Goal: Transaction & Acquisition: Obtain resource

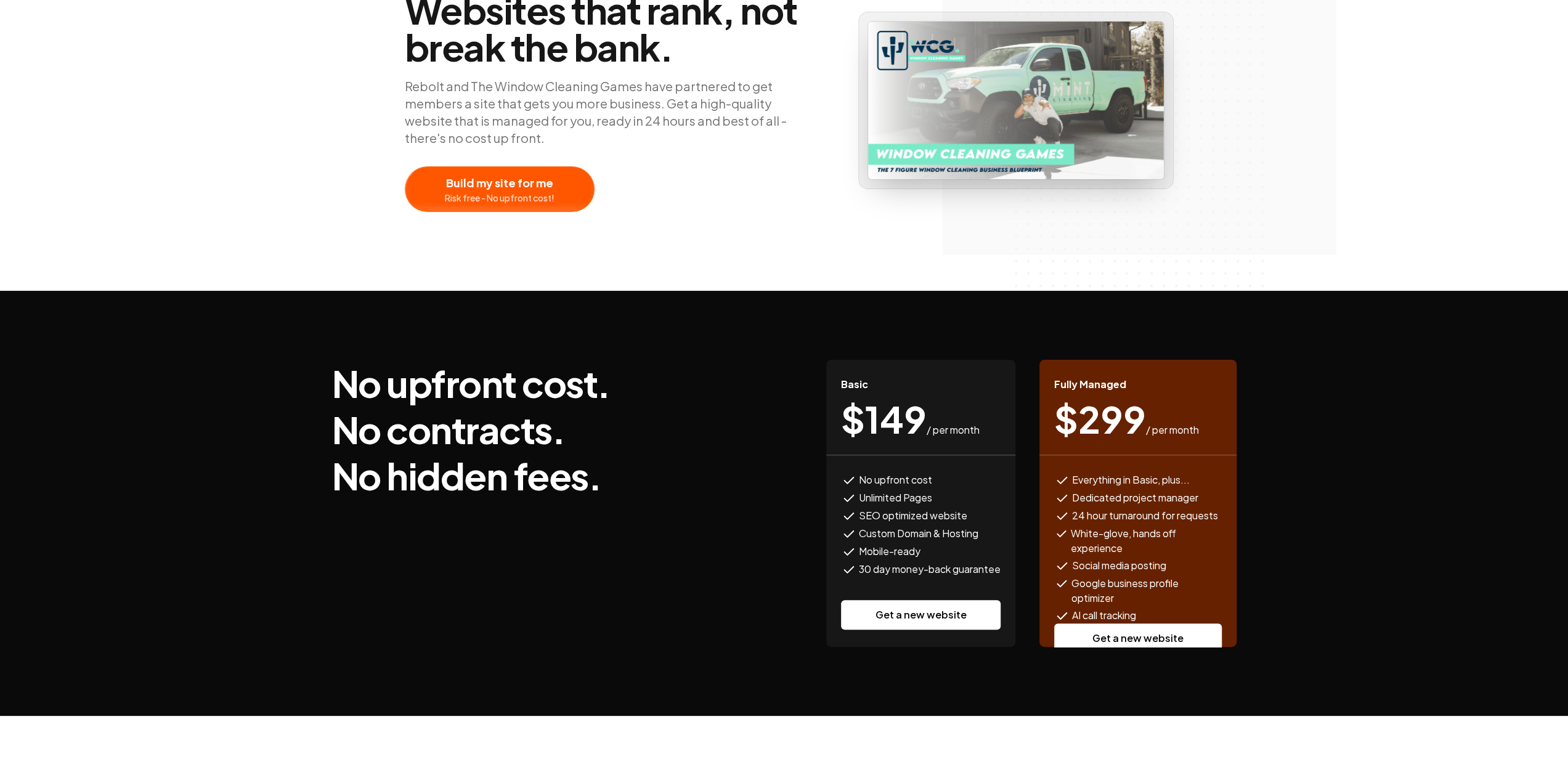
scroll to position [246, 0]
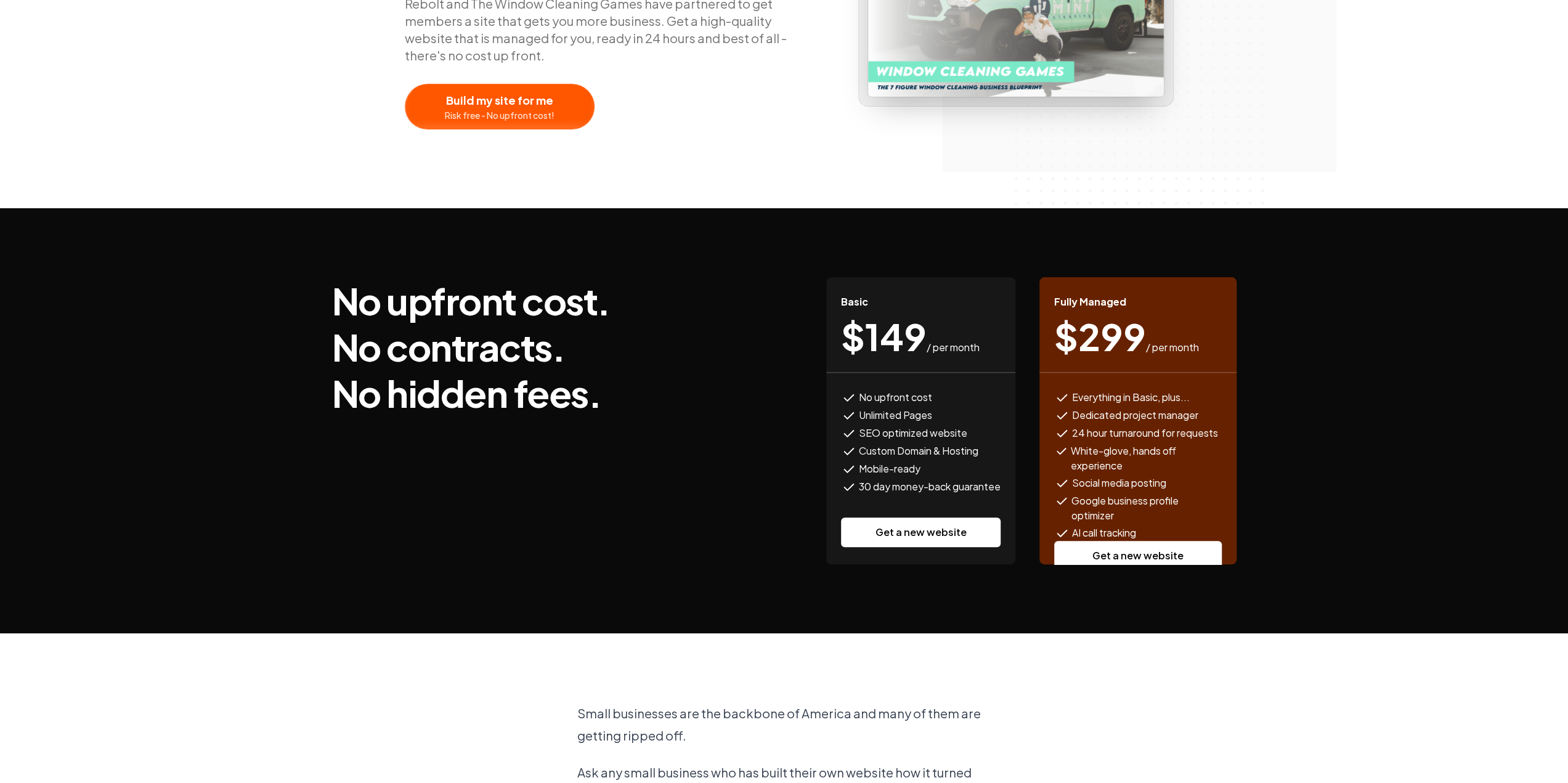
click at [1154, 553] on link "Get a new website" at bounding box center [1137, 555] width 168 height 29
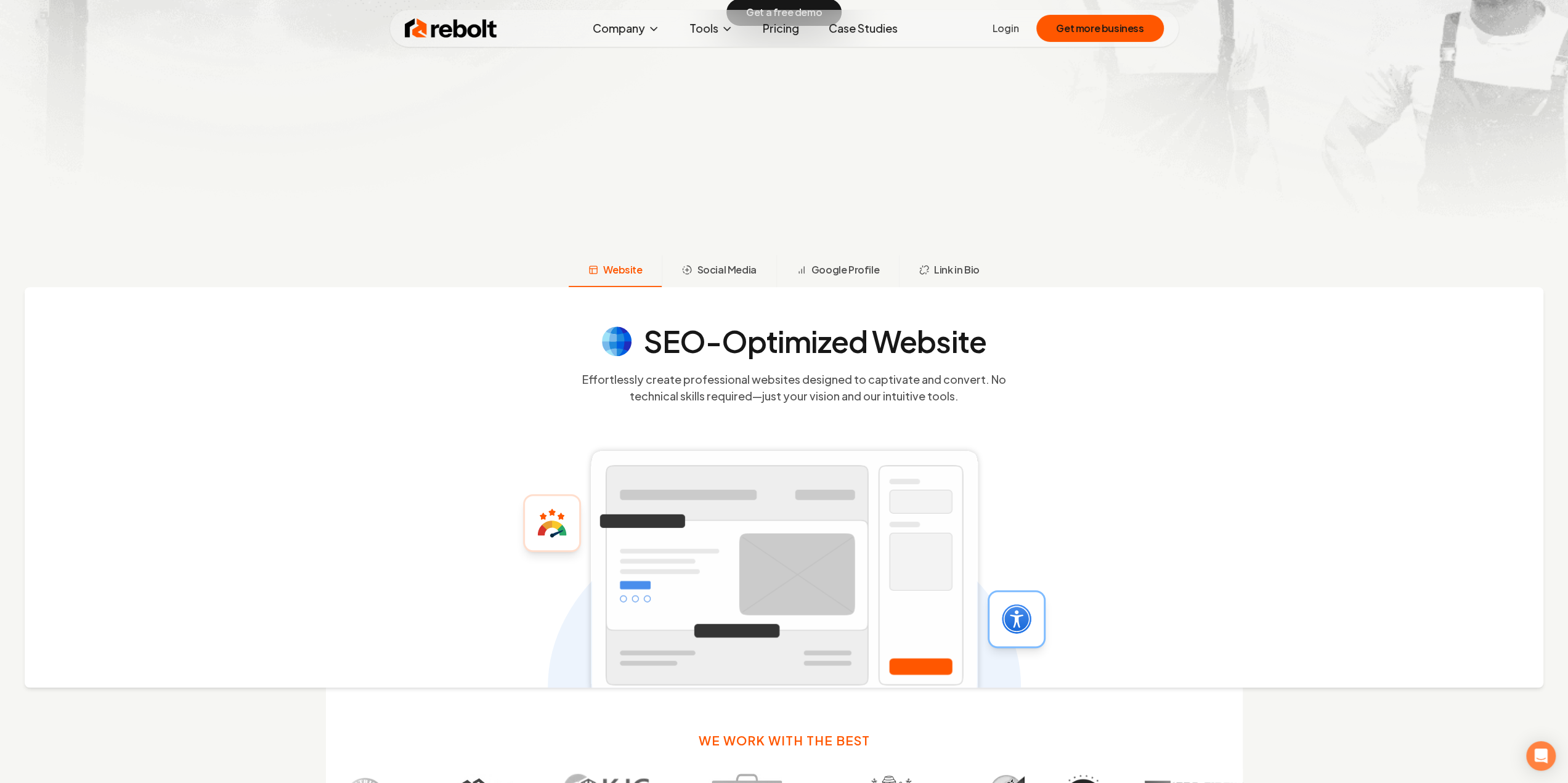
scroll to position [554, 0]
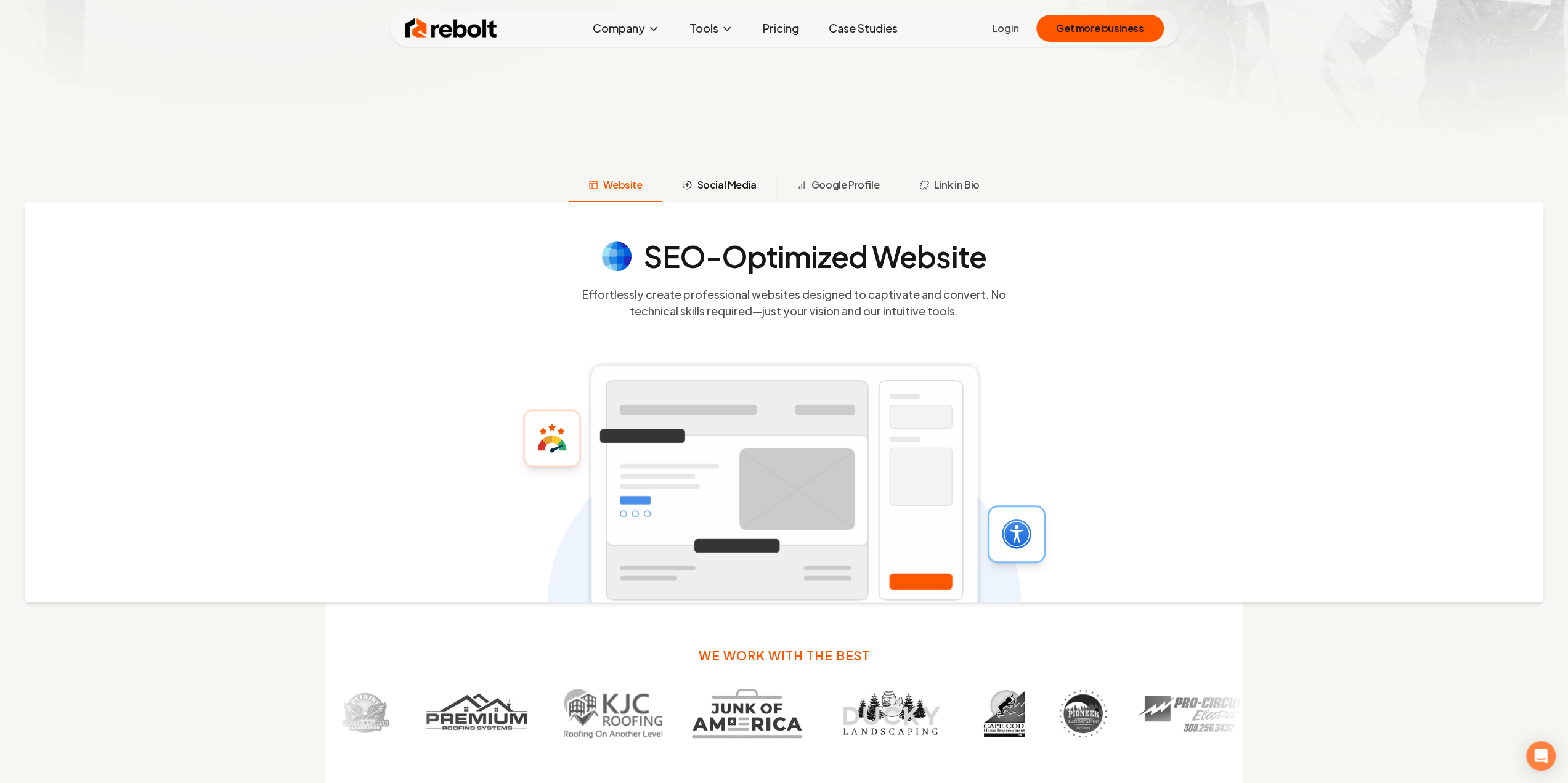
click at [744, 178] on span "Social Media" at bounding box center [726, 185] width 59 height 15
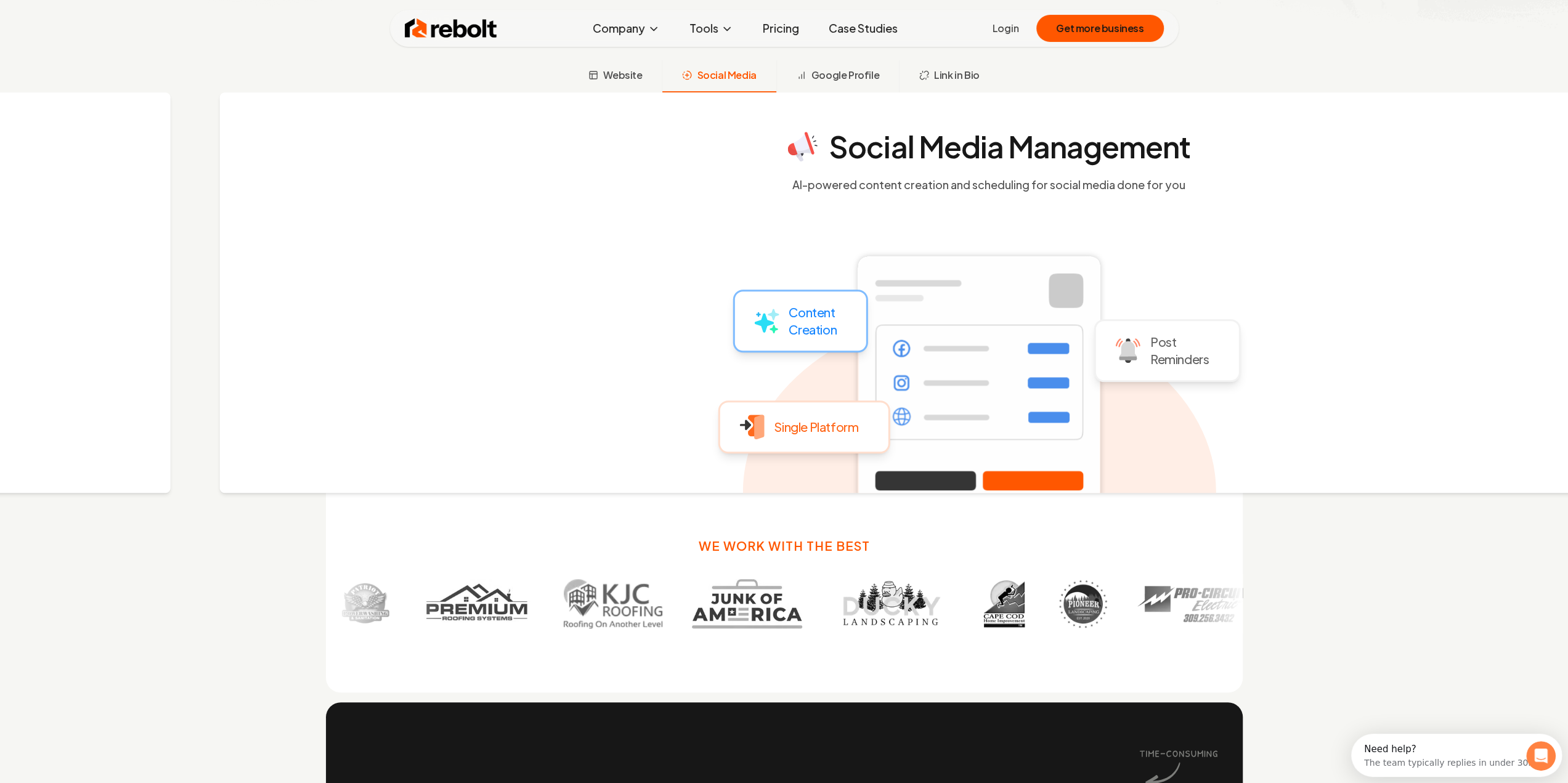
scroll to position [0, 0]
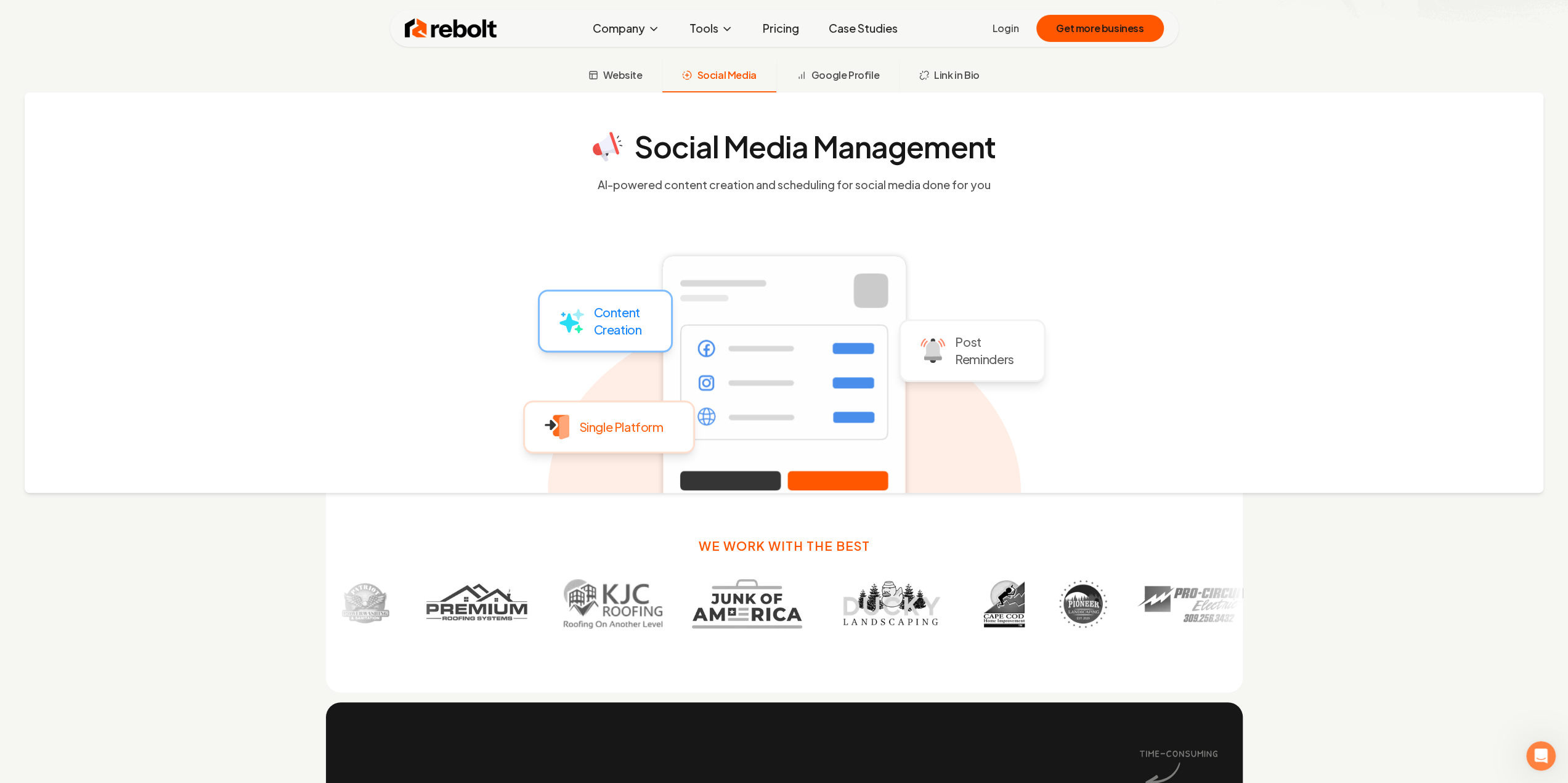
click at [790, 23] on link "Pricing" at bounding box center [780, 28] width 56 height 25
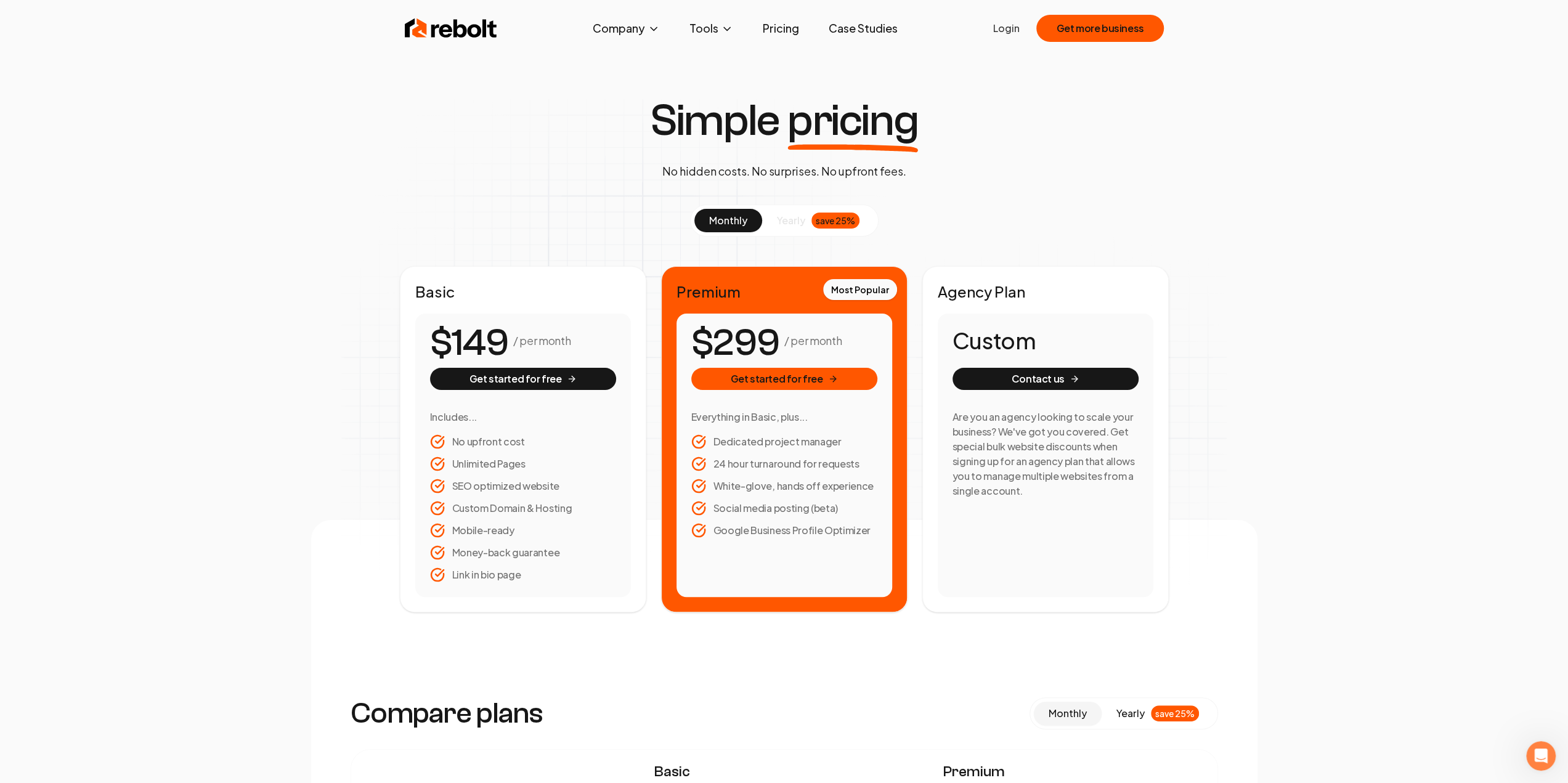
click at [807, 223] on button "yearly save 25%" at bounding box center [818, 220] width 112 height 24
click at [695, 231] on button "monthly" at bounding box center [728, 220] width 68 height 24
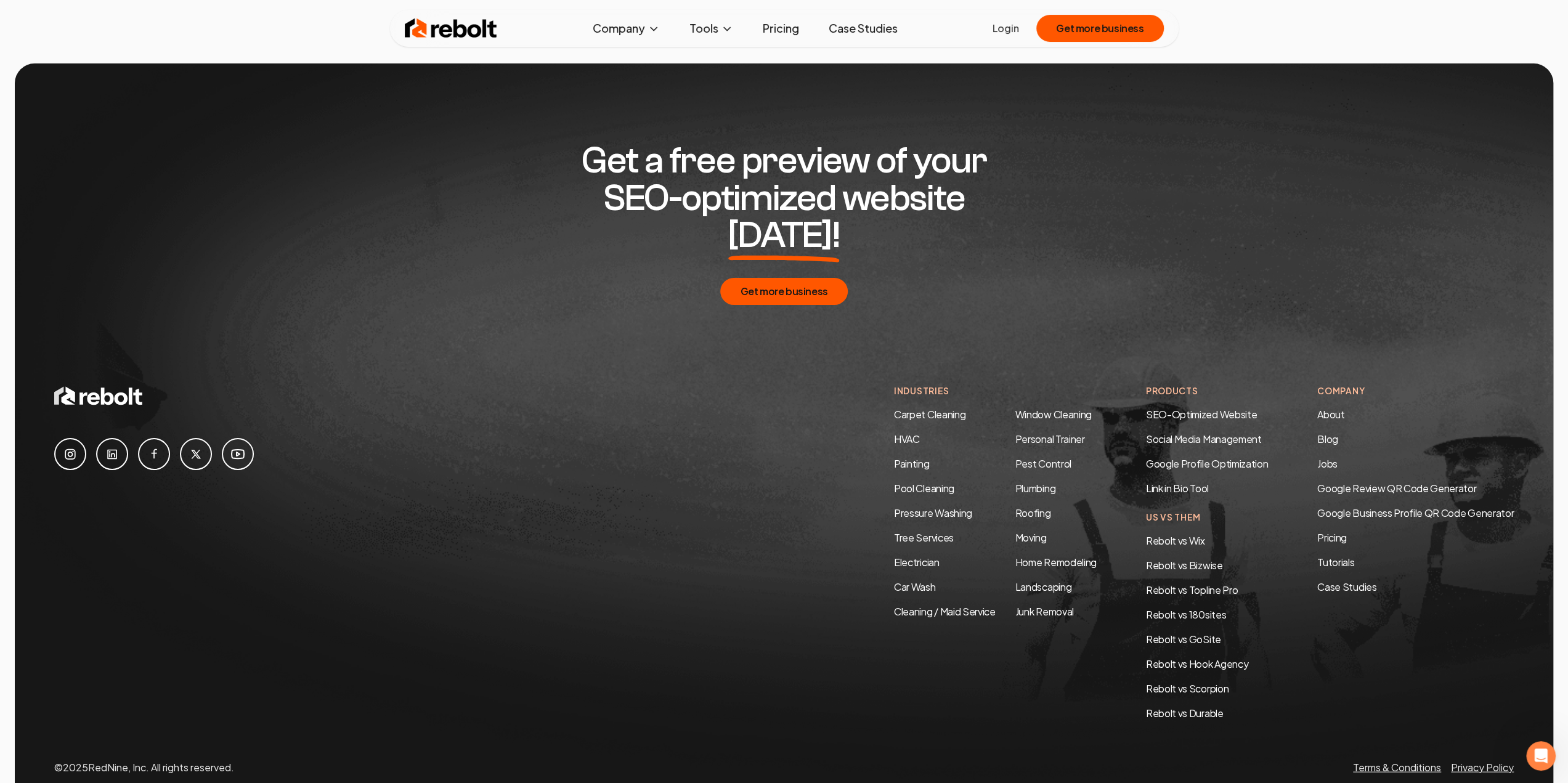
scroll to position [2168, 0]
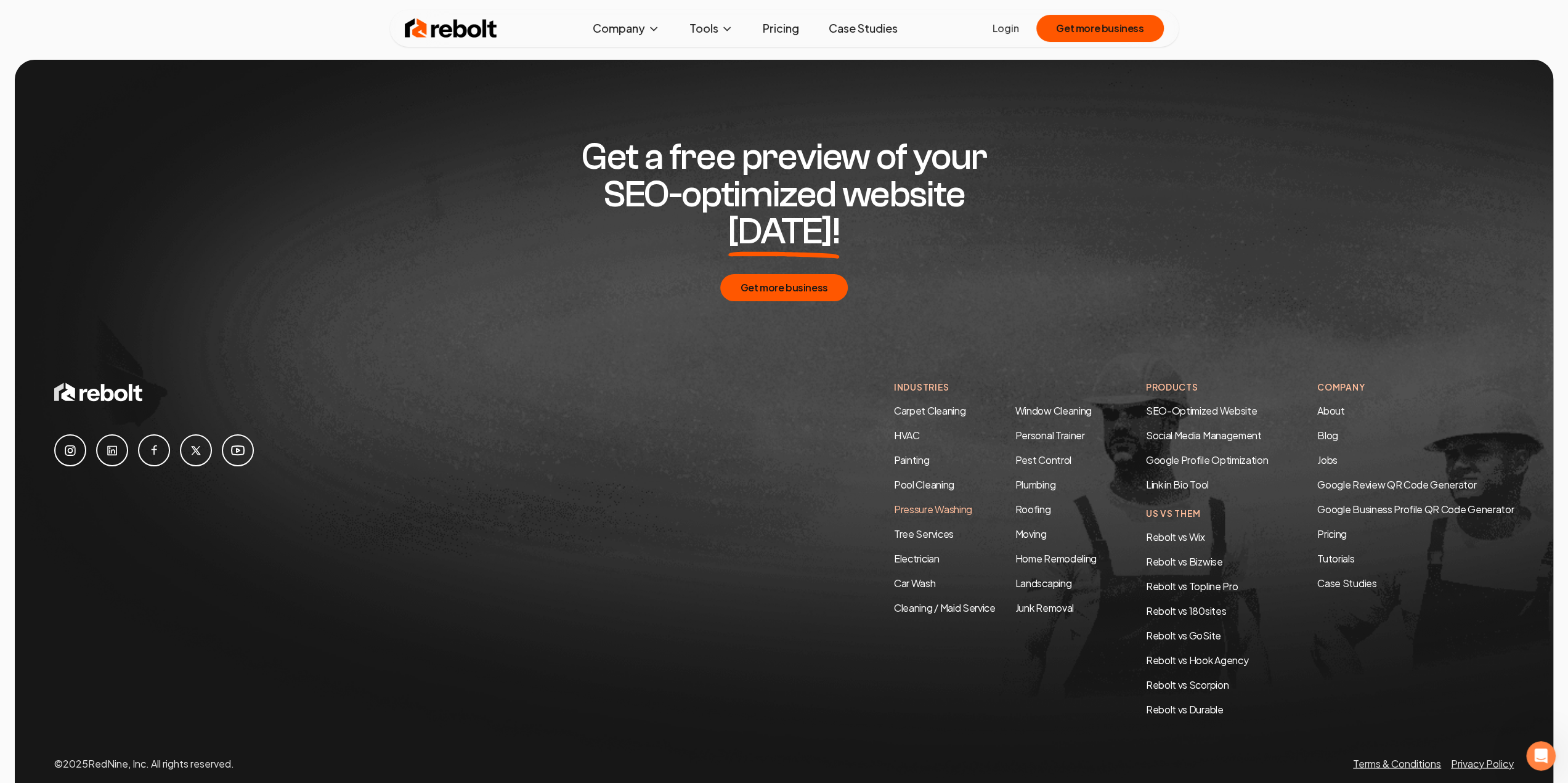
click at [927, 502] on link "Pressure Washing" at bounding box center [933, 508] width 78 height 13
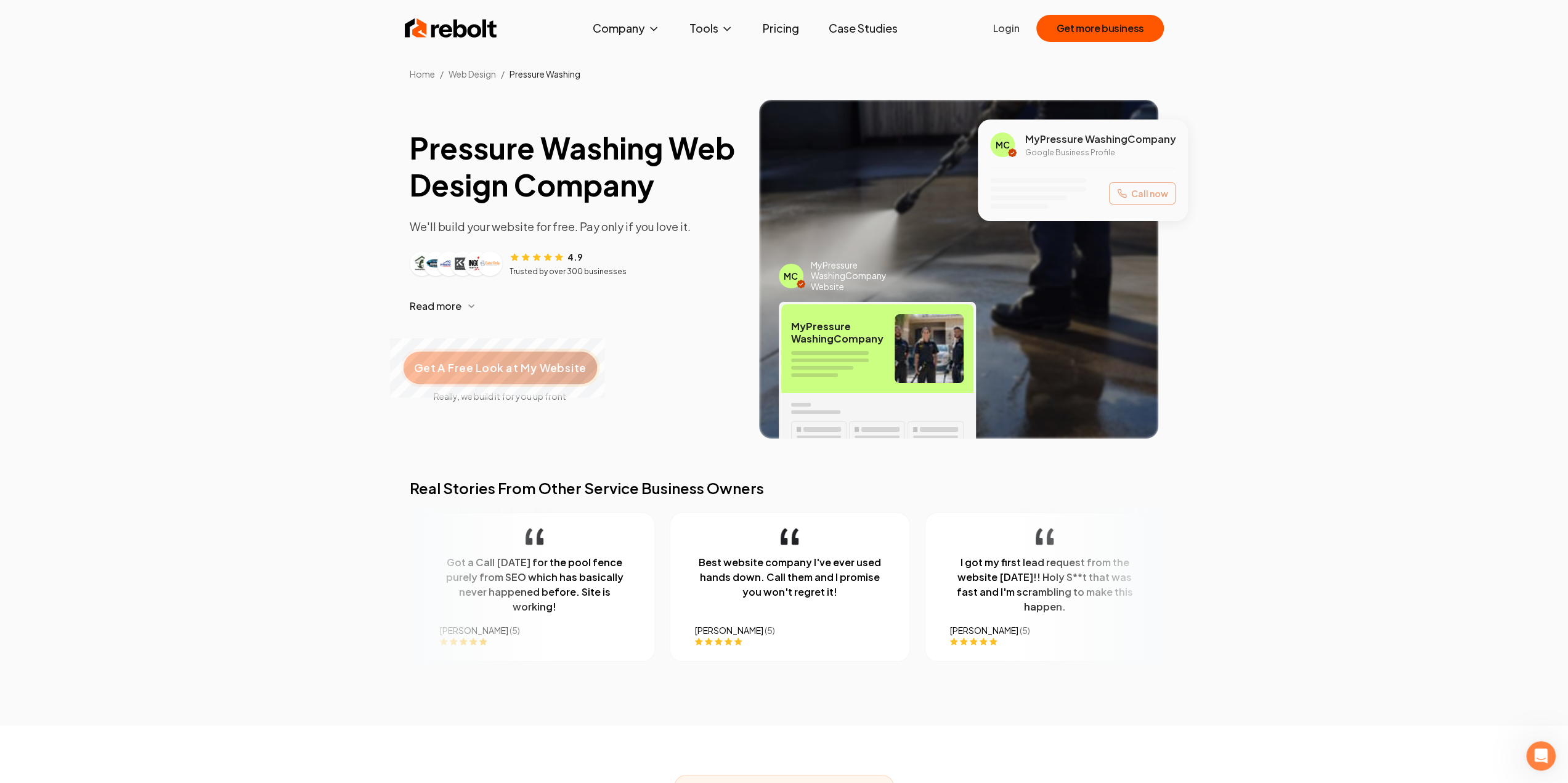
click at [558, 363] on span "Get A Free Look at My Website" at bounding box center [499, 367] width 172 height 16
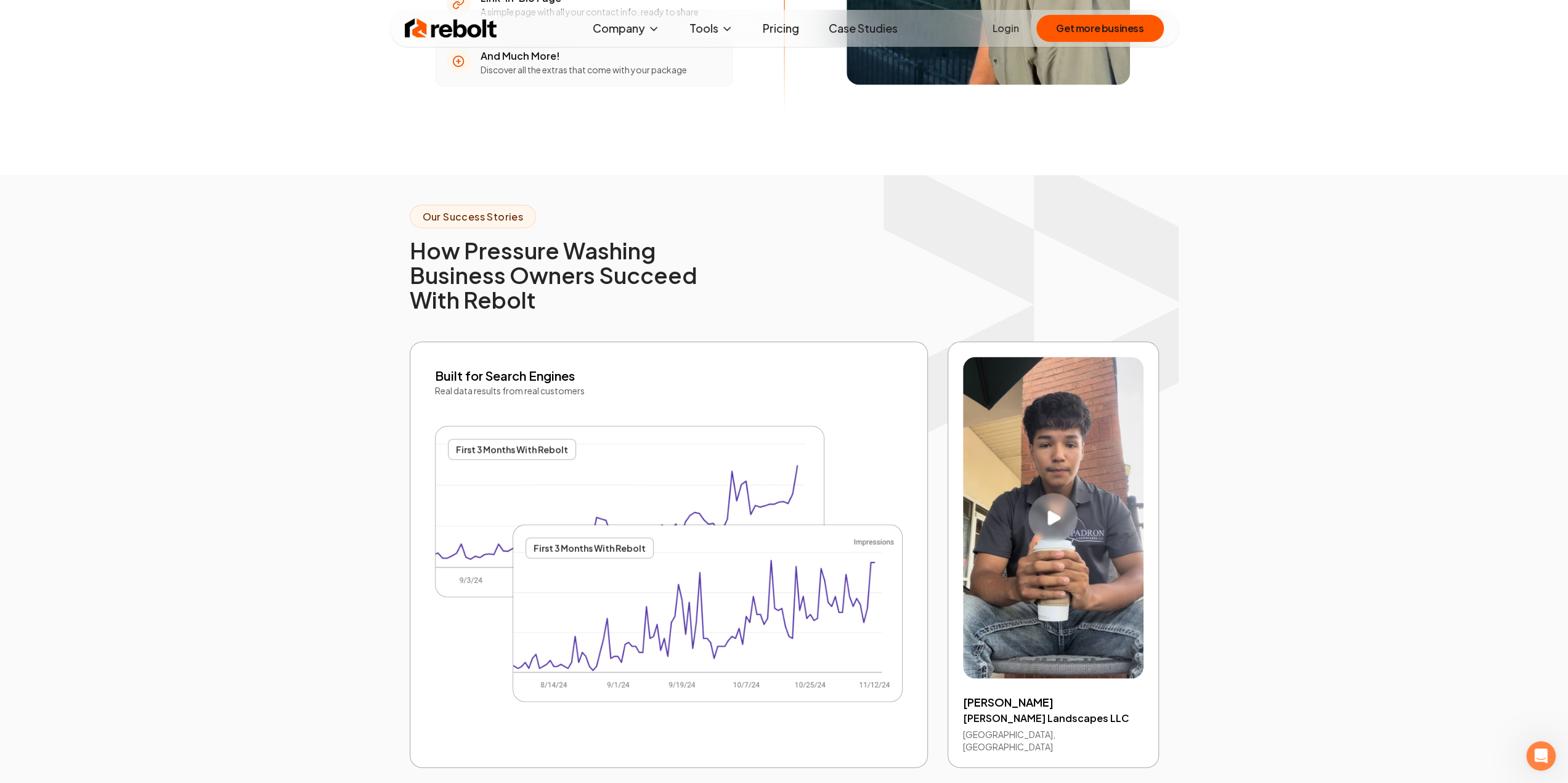
scroll to position [2340, 0]
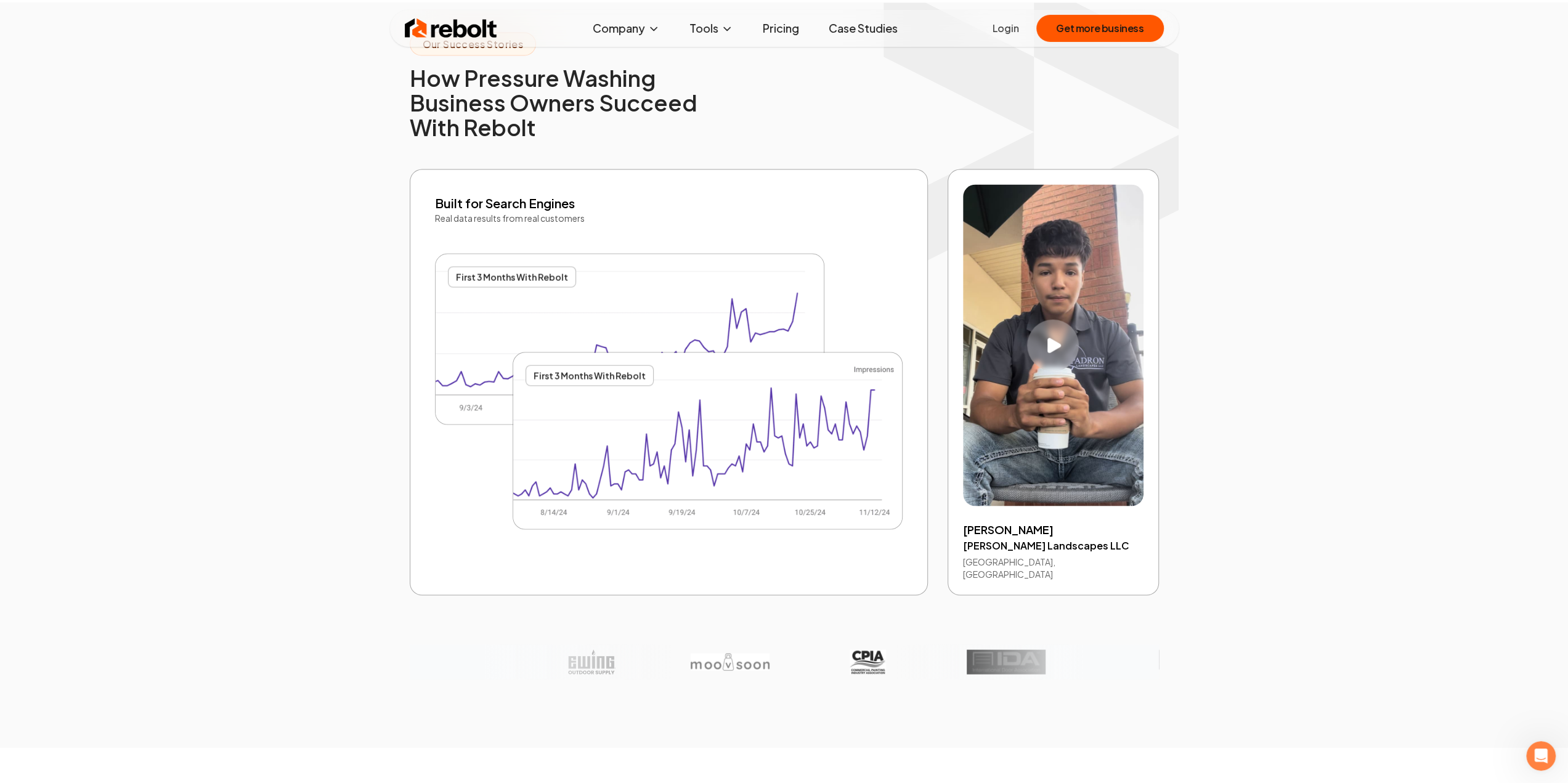
click at [1049, 337] on icon "Play video" at bounding box center [1054, 345] width 14 height 16
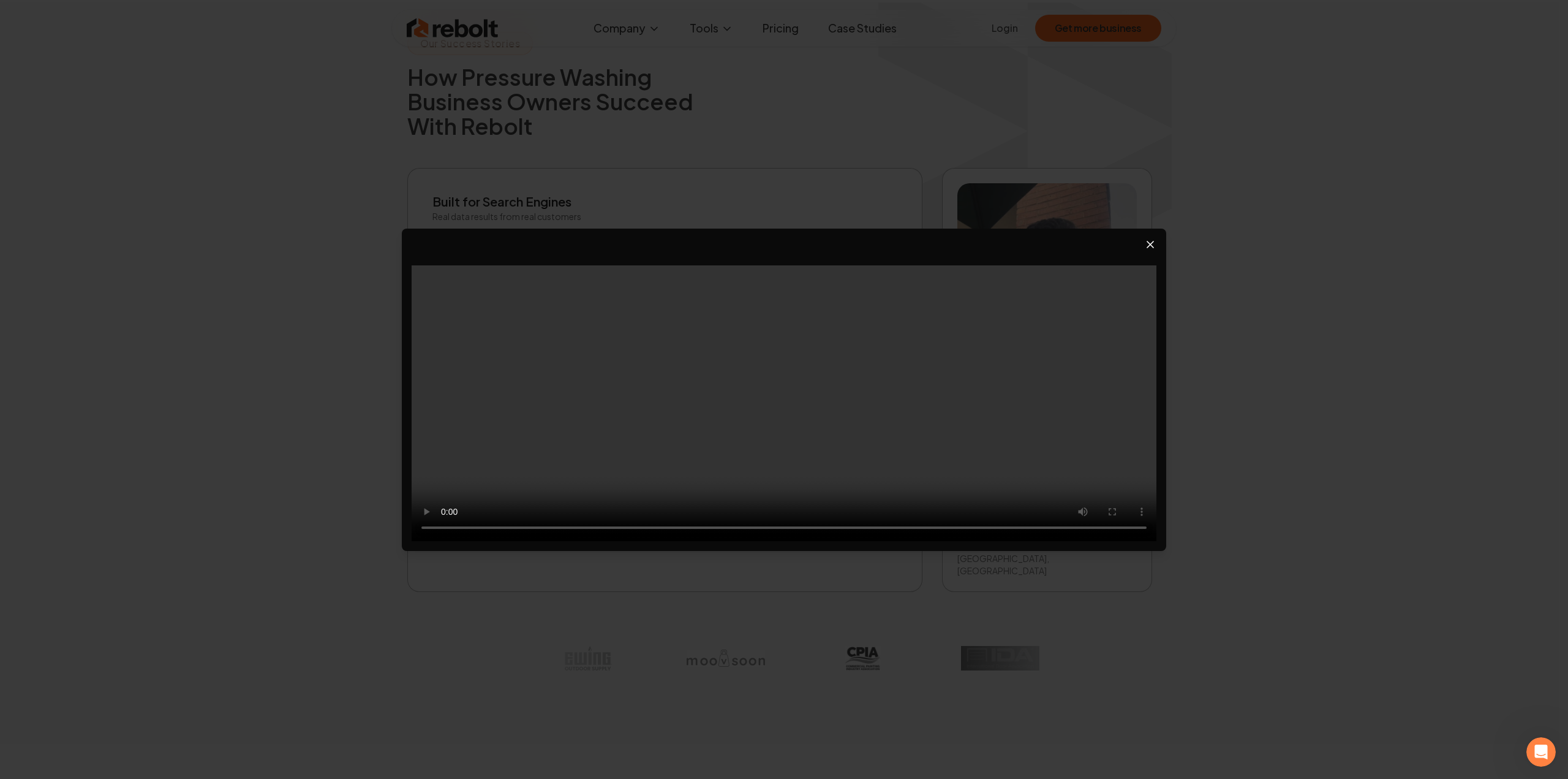
click at [1150, 247] on icon "Close video player" at bounding box center [1150, 244] width 12 height 12
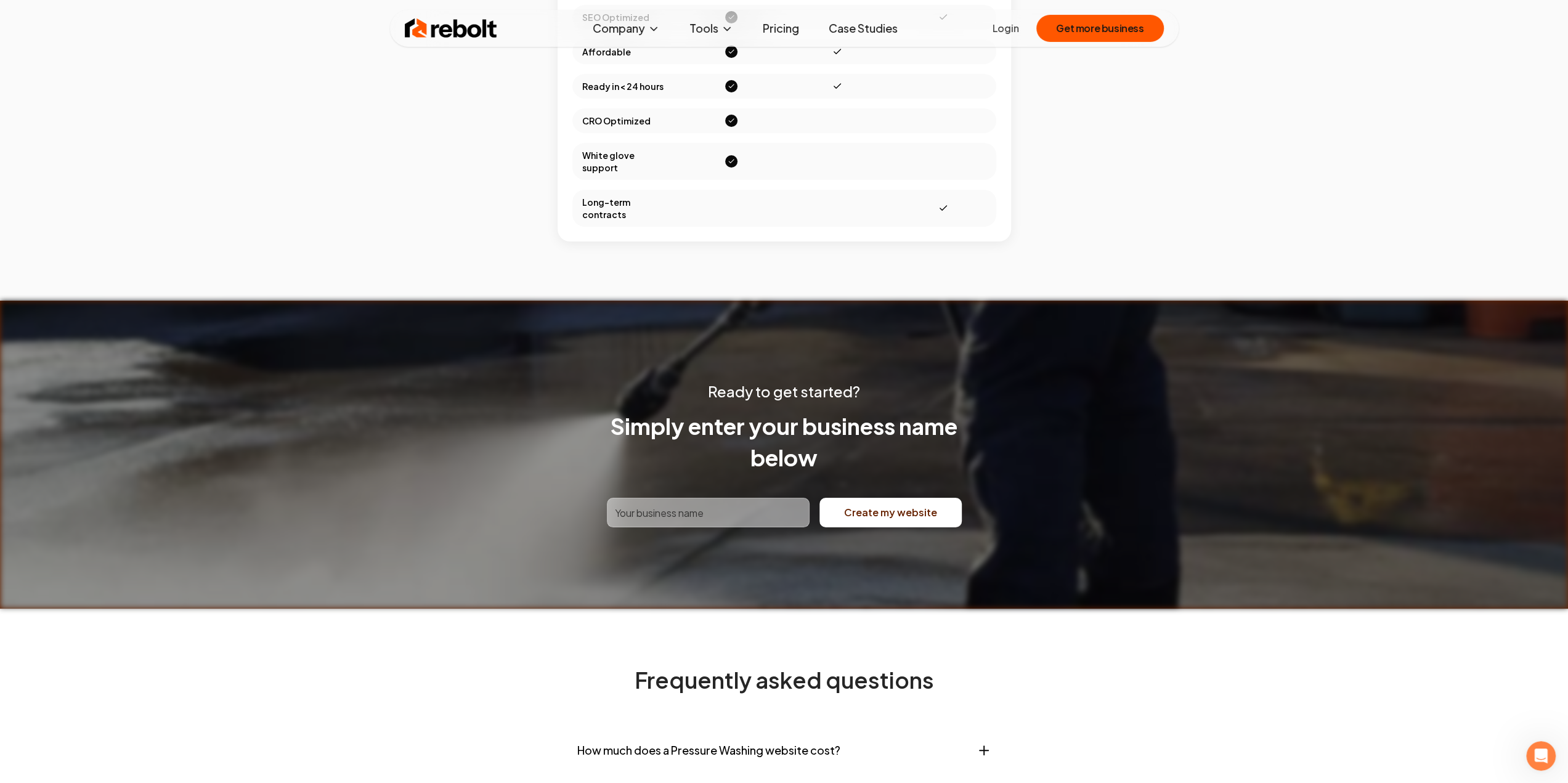
scroll to position [4618, 0]
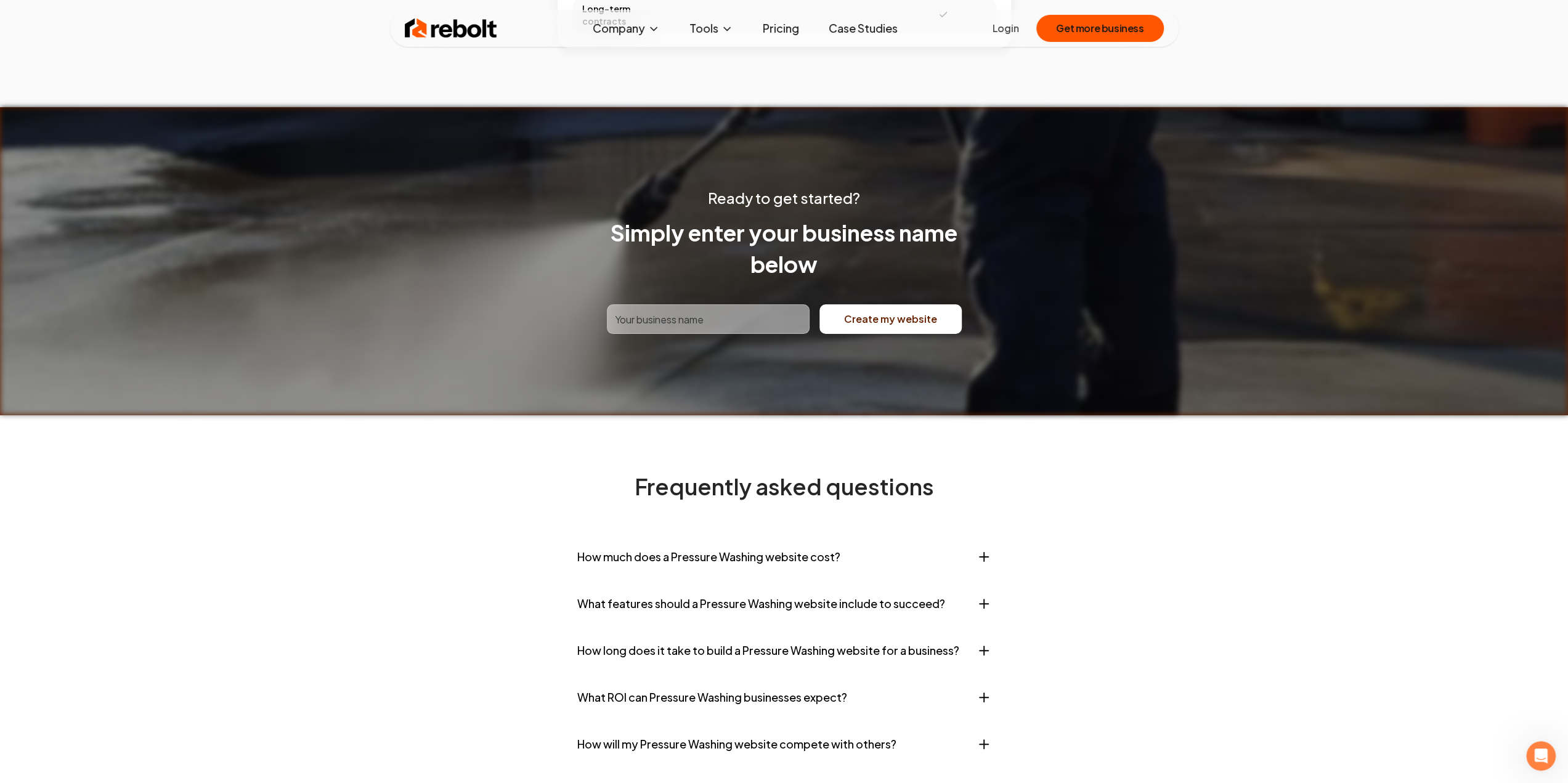
click at [756, 304] on input "text" at bounding box center [708, 319] width 203 height 29
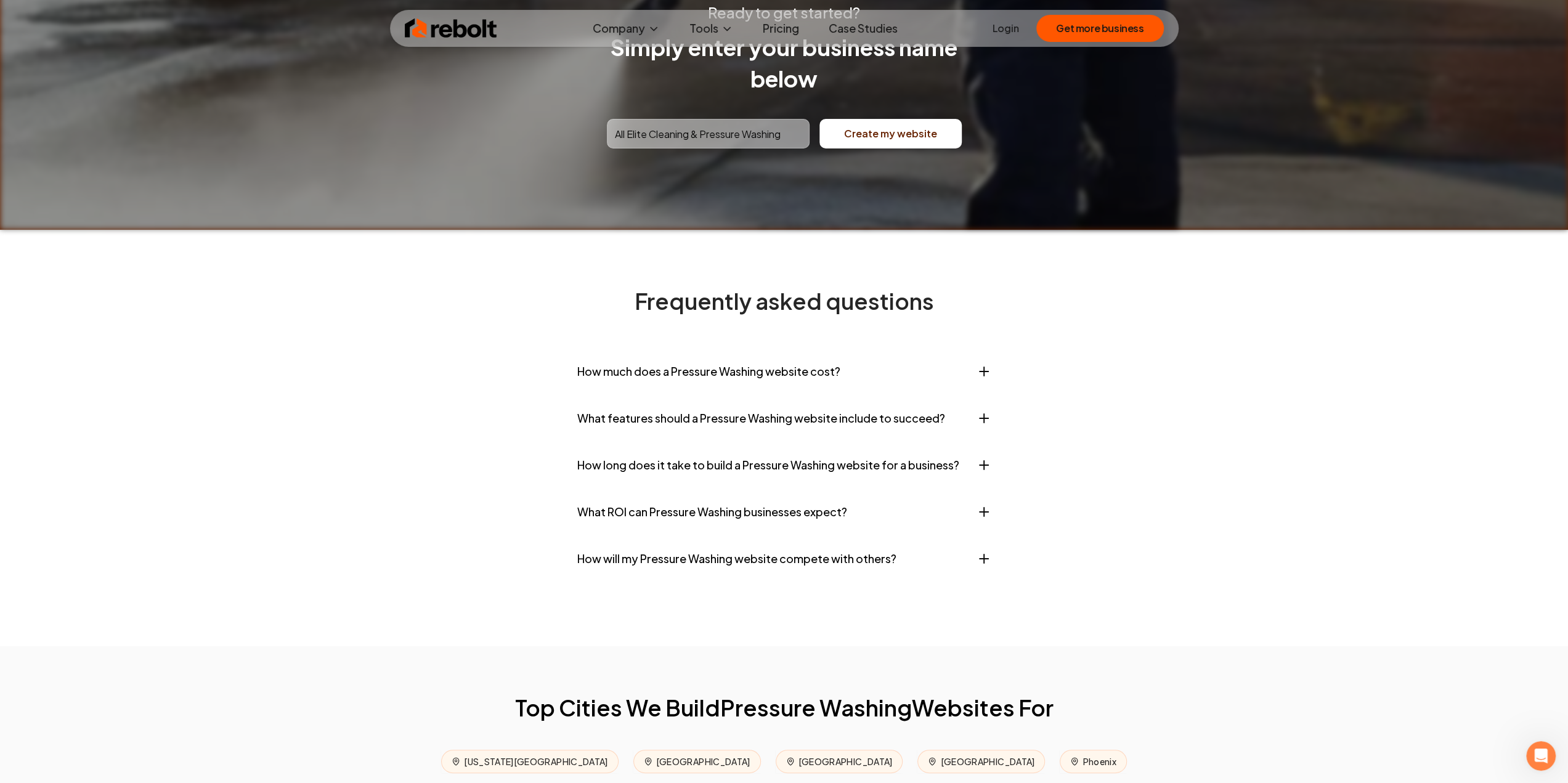
scroll to position [4803, 0]
type input "All Elite Cleaning & Pressure Washing"
click at [892, 120] on button "Create my website" at bounding box center [890, 134] width 142 height 29
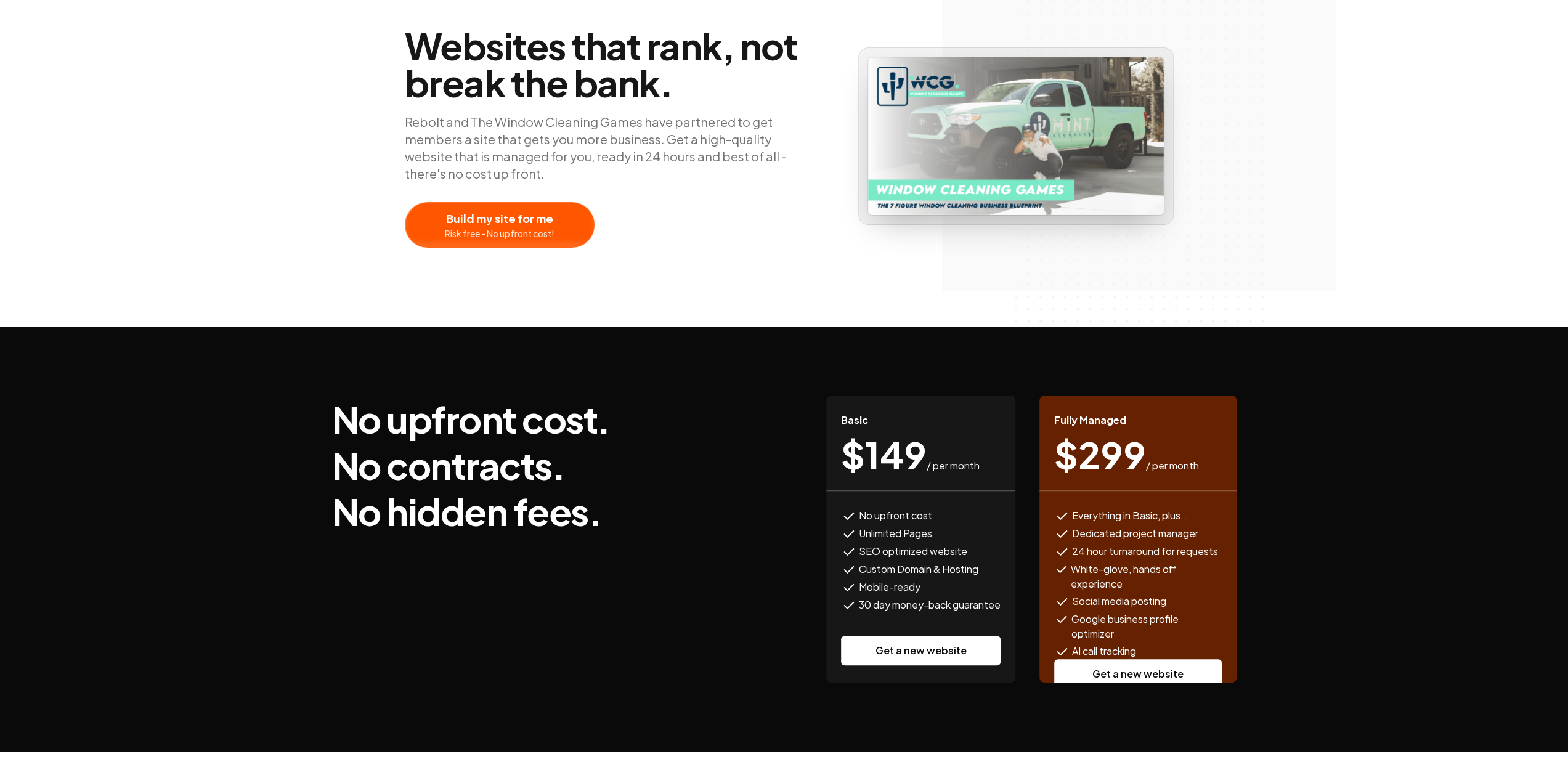
scroll to position [246, 0]
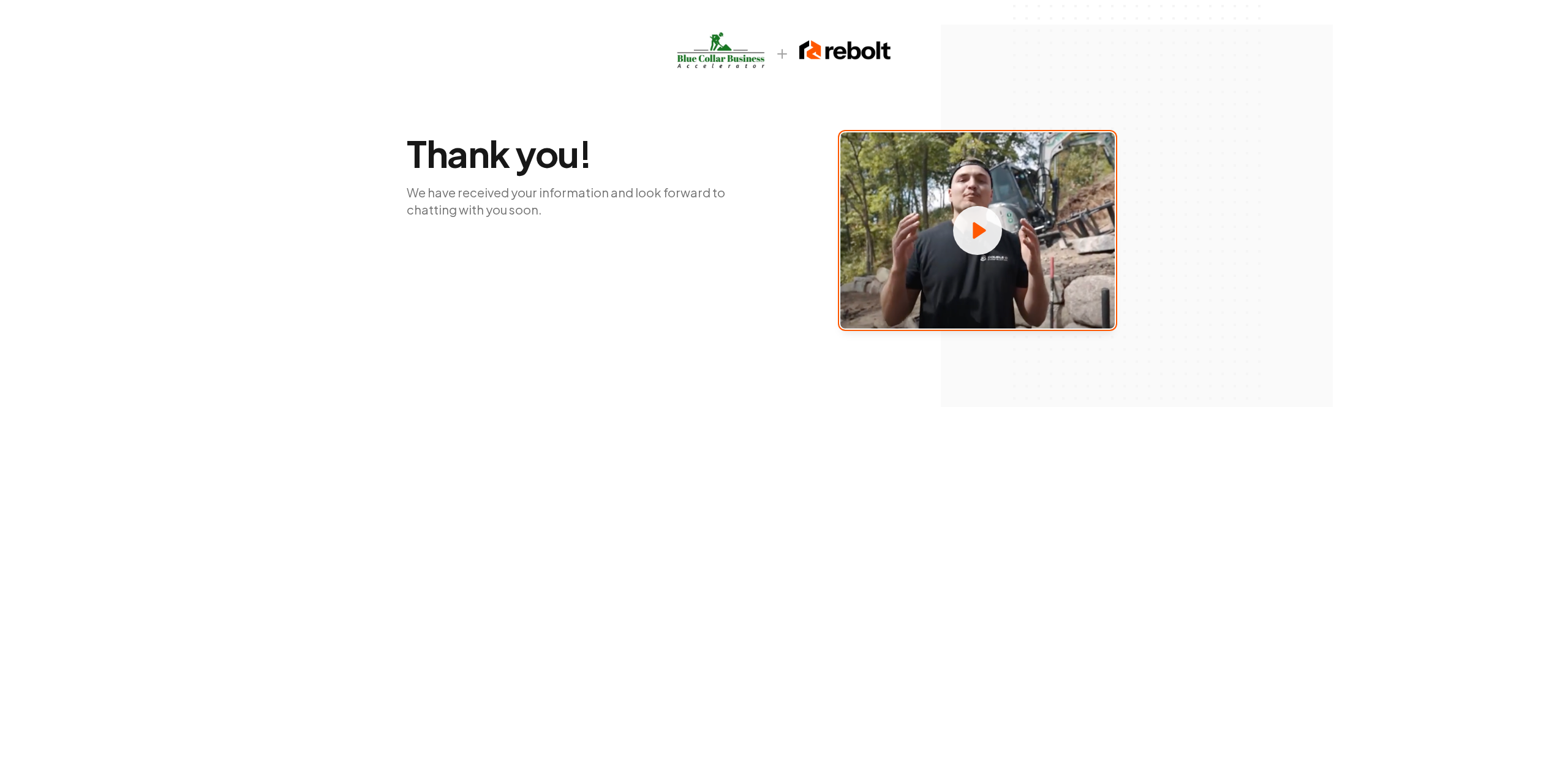
click at [953, 230] on icon at bounding box center [977, 230] width 49 height 49
